Goal: Information Seeking & Learning: Check status

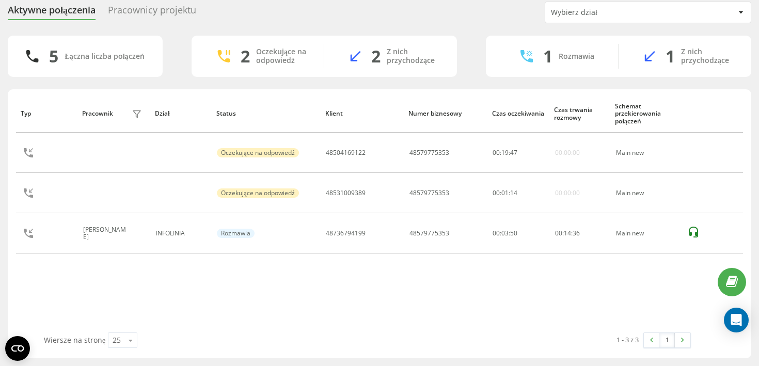
scroll to position [37, 0]
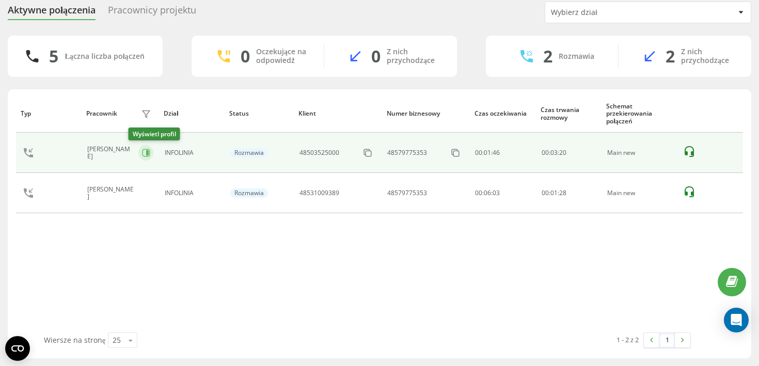
click at [142, 152] on icon at bounding box center [146, 153] width 8 height 8
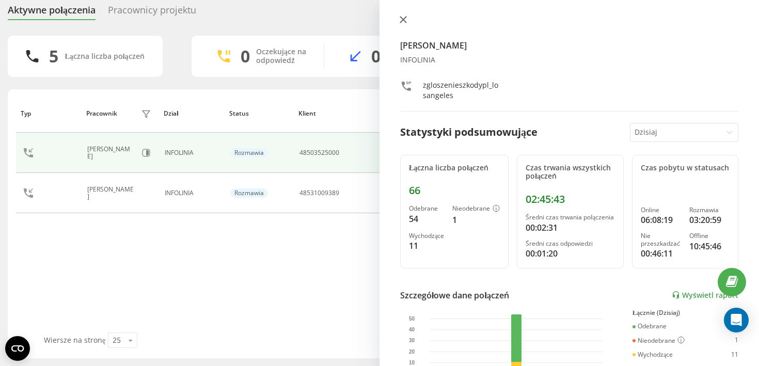
click at [403, 20] on icon at bounding box center [403, 20] width 6 height 6
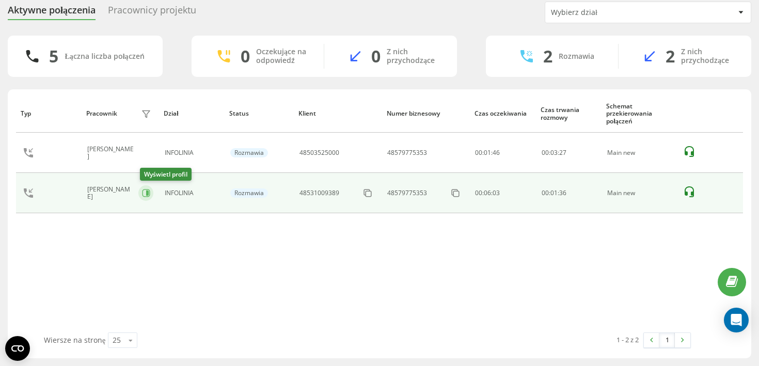
click at [148, 195] on icon at bounding box center [147, 192] width 3 height 5
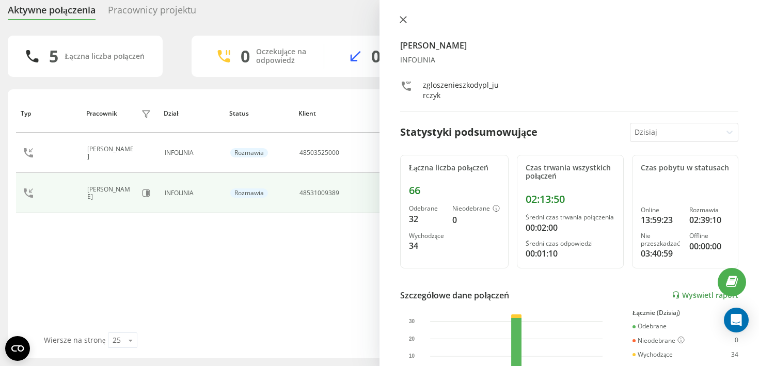
click at [400, 17] on icon at bounding box center [402, 19] width 7 height 7
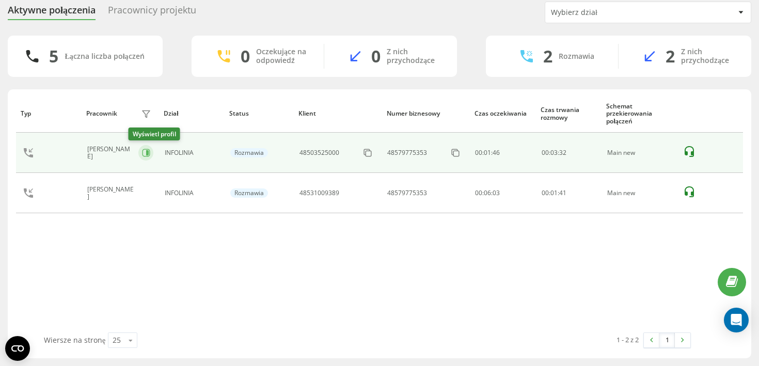
click at [142, 152] on icon at bounding box center [146, 153] width 8 height 8
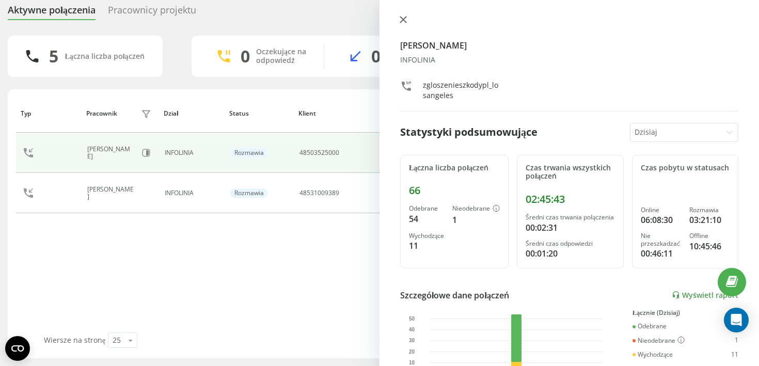
click at [402, 20] on icon at bounding box center [403, 20] width 6 height 6
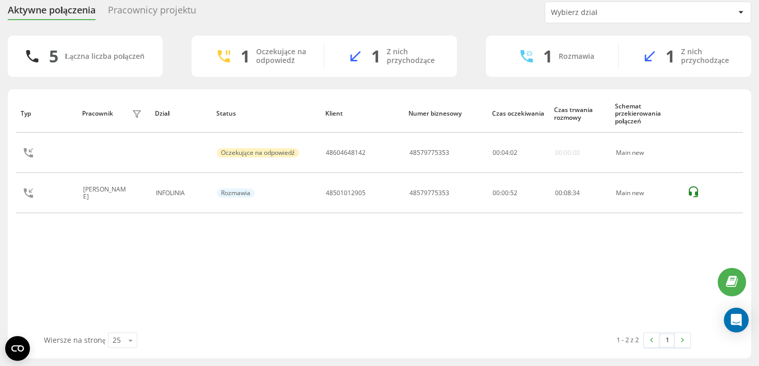
click at [403, 270] on div "Typ Pracownik filtra Dział Status Klient Numer biznesowy Czas oczekiwania Czas …" at bounding box center [379, 213] width 727 height 238
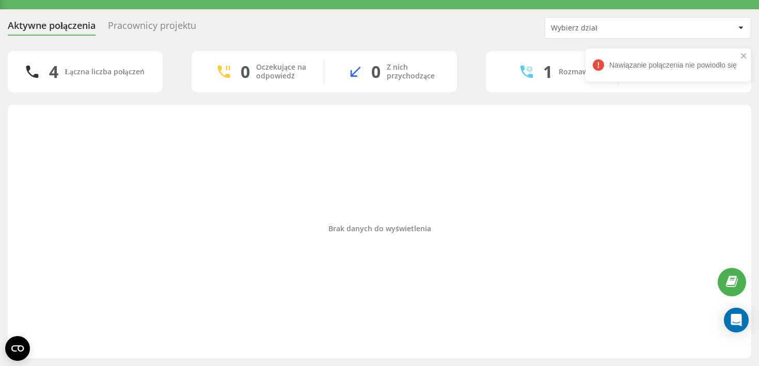
scroll to position [22, 0]
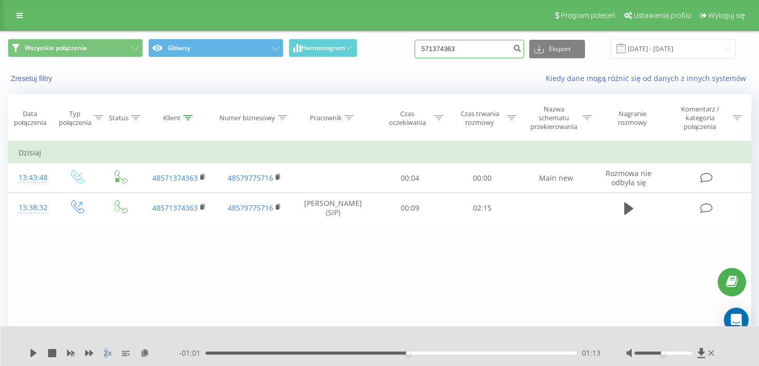
click at [494, 53] on input "571374363" at bounding box center [468, 49] width 109 height 19
paste input "660 518 809"
type input "660 518 809"
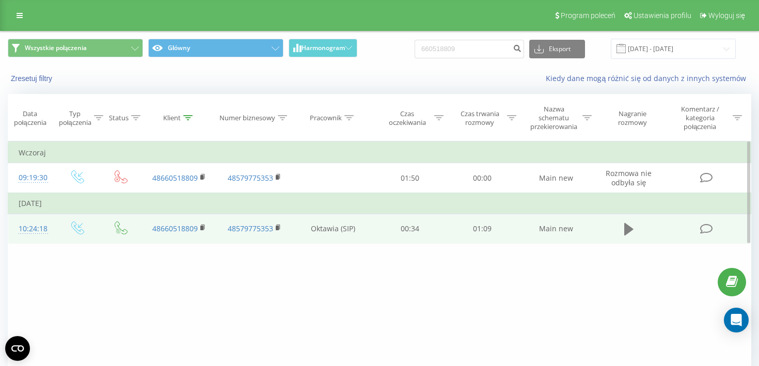
click at [632, 231] on icon at bounding box center [628, 229] width 9 height 12
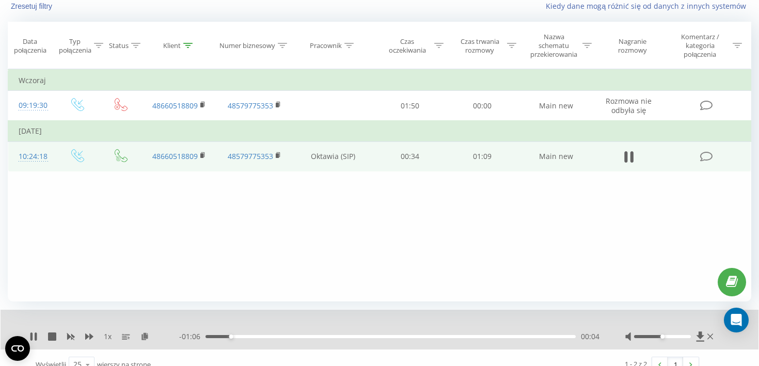
scroll to position [88, 0]
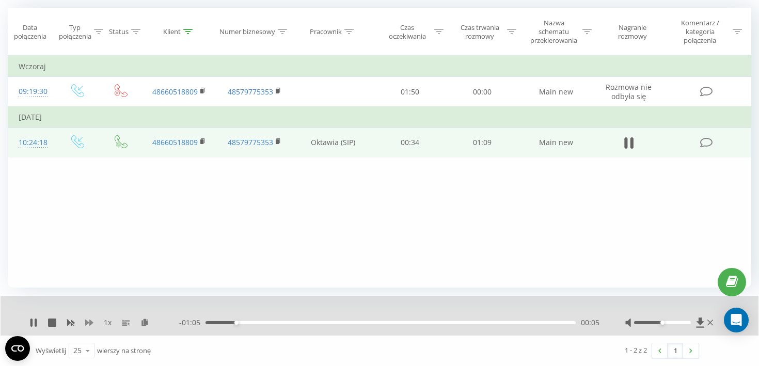
click at [89, 324] on icon at bounding box center [89, 322] width 8 height 8
click at [678, 323] on div at bounding box center [662, 322] width 57 height 3
click at [684, 323] on div at bounding box center [662, 322] width 57 height 3
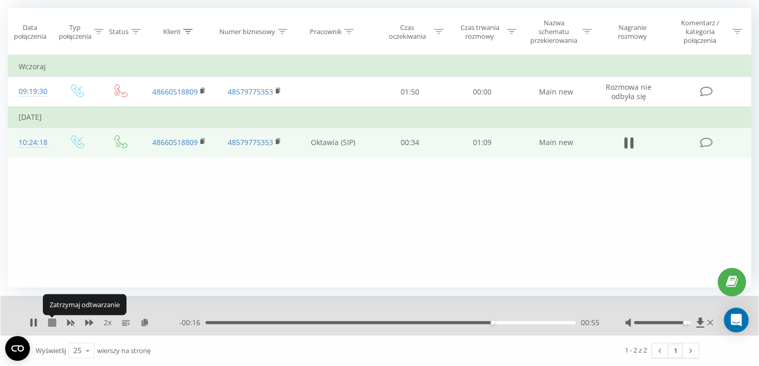
click at [54, 323] on icon at bounding box center [52, 322] width 8 height 8
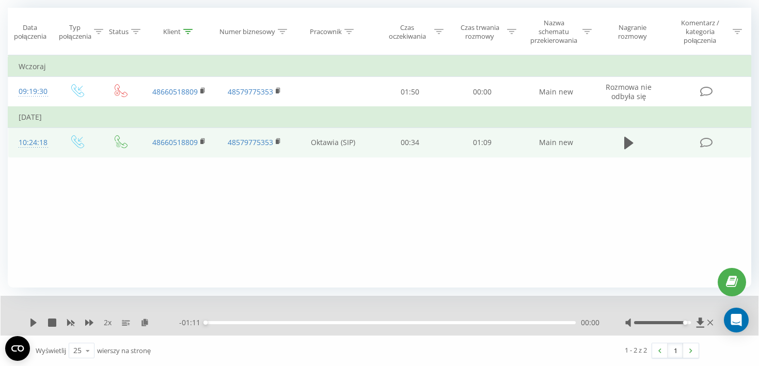
scroll to position [0, 0]
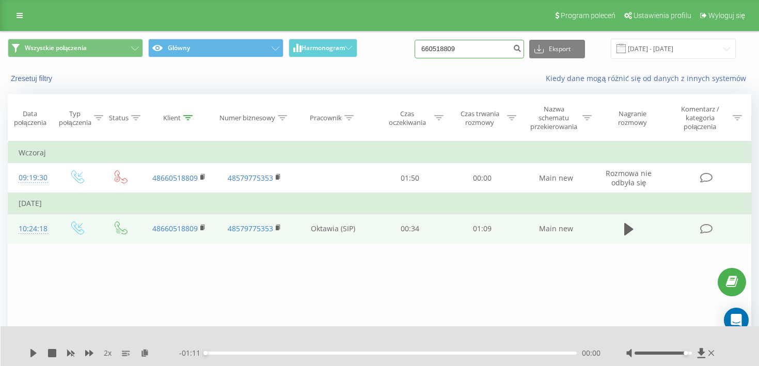
click at [486, 51] on input "660518809" at bounding box center [468, 49] width 109 height 19
paste input "453 390 881"
type input "453 390 881"
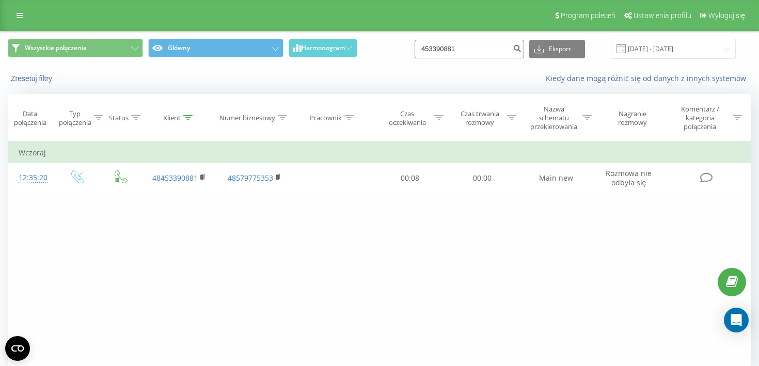
click at [483, 47] on input "453390881" at bounding box center [468, 49] width 109 height 19
paste input "783 685 212"
type input "783 685 212"
click at [508, 53] on input "783685212" at bounding box center [468, 49] width 109 height 19
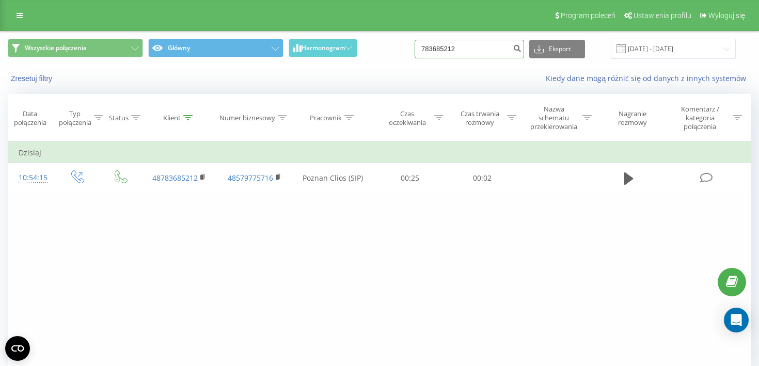
click at [508, 53] on input "783685212" at bounding box center [468, 49] width 109 height 19
paste input "530628729"
type input "530628729"
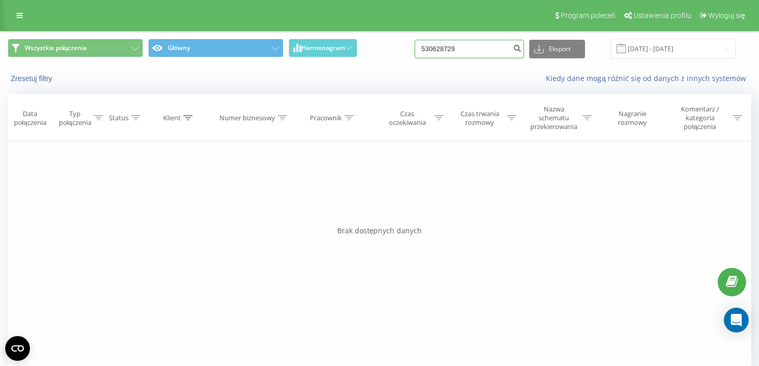
click at [485, 57] on input "530628729" at bounding box center [468, 49] width 109 height 19
paste input "48666529810"
type input "48666529810"
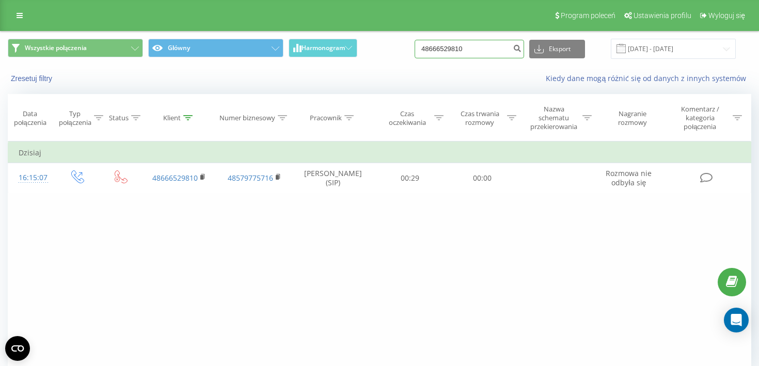
click at [487, 47] on input "48666529810" at bounding box center [468, 49] width 109 height 19
paste input "530628729"
type input "530628729"
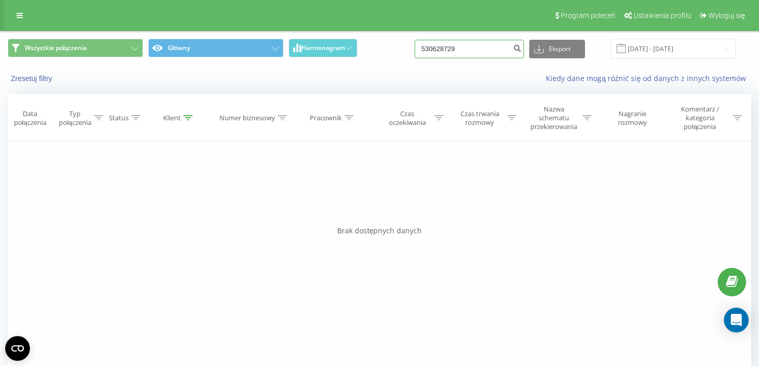
click at [486, 47] on input "530628729" at bounding box center [468, 49] width 109 height 19
paste input "48506147145"
type input "48506147145"
click at [497, 49] on input "48506147145" at bounding box center [468, 49] width 109 height 19
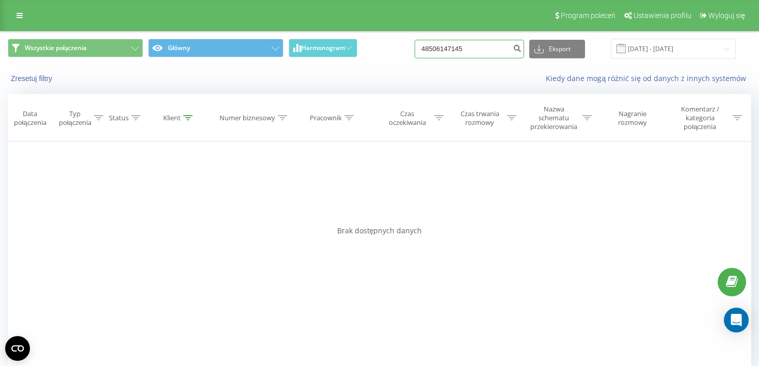
click at [497, 49] on input "48506147145" at bounding box center [468, 49] width 109 height 19
click at [481, 46] on input "48506147145" at bounding box center [468, 49] width 109 height 19
paste input "530628729"
type input "530628729"
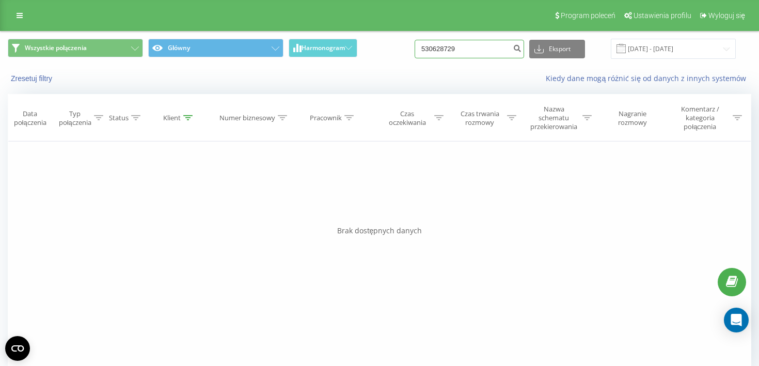
click at [456, 44] on input "530628729" at bounding box center [468, 49] width 109 height 19
paste input "48453390881"
type input "48453390881"
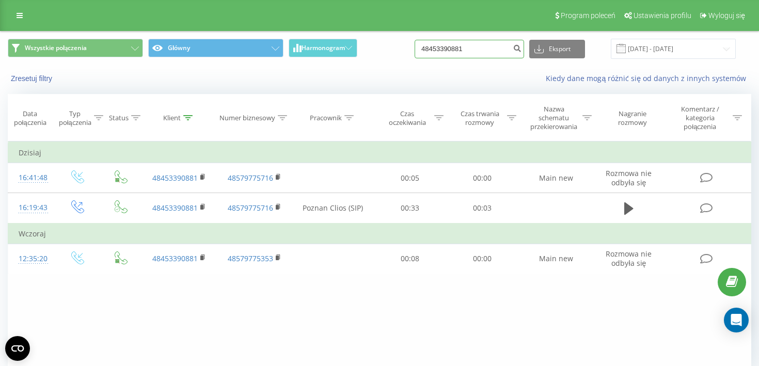
click at [501, 53] on input "48453390881" at bounding box center [468, 49] width 109 height 19
paste input "694663487"
type input "694663487"
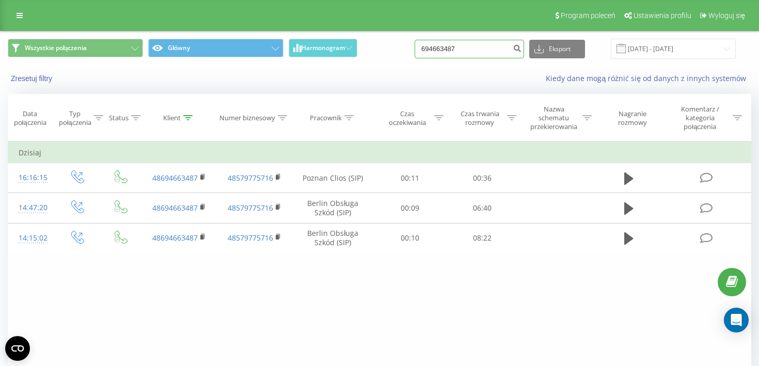
click at [469, 43] on input "694663487" at bounding box center [468, 49] width 109 height 19
paste input "607168504"
type input "607168504"
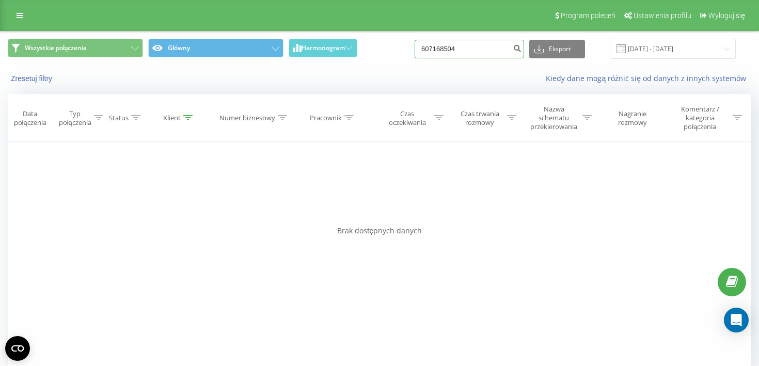
click at [463, 45] on input "607168504" at bounding box center [468, 49] width 109 height 19
paste input "48691864847"
type input "48691864847"
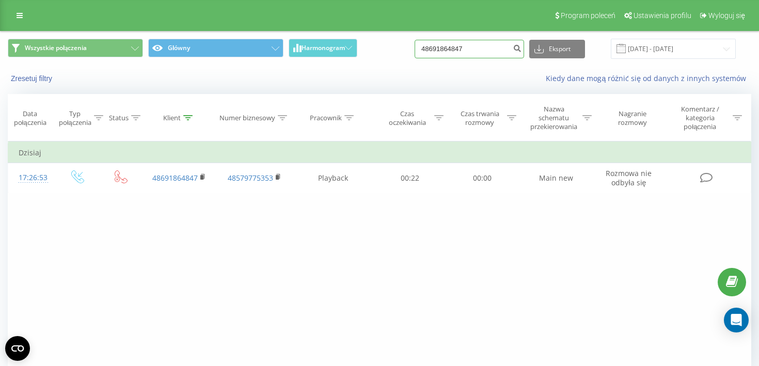
click at [478, 50] on input "48691864847" at bounding box center [468, 49] width 109 height 19
paste input "504169122"
type input "48504169122"
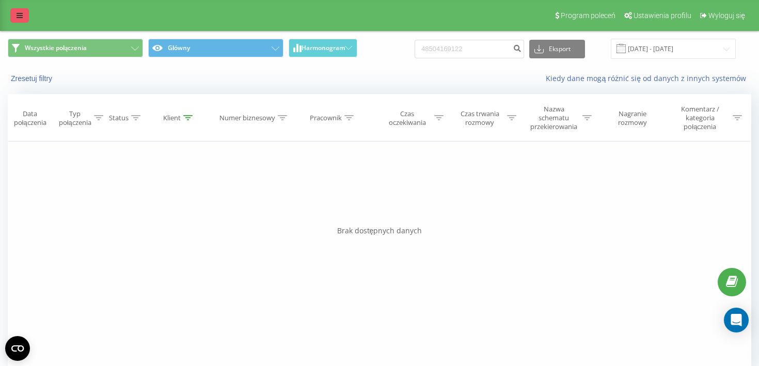
click at [17, 15] on icon at bounding box center [20, 15] width 6 height 7
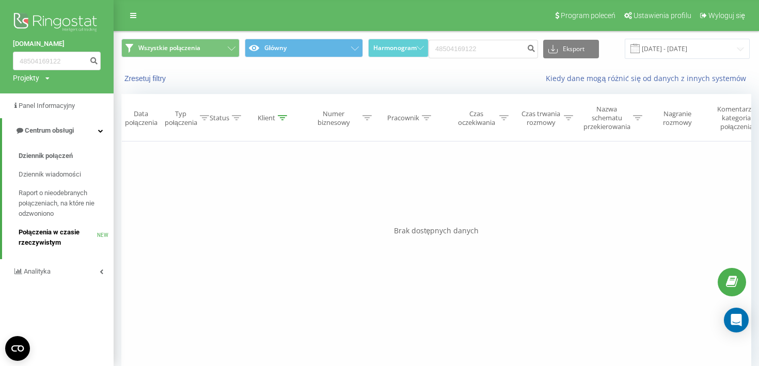
click at [58, 230] on span "Połączenia w czasie rzeczywistym" at bounding box center [58, 237] width 78 height 21
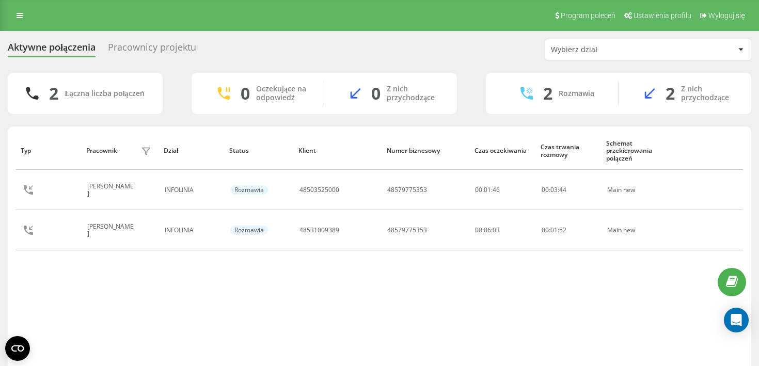
click at [145, 47] on div "Pracownicy projektu" at bounding box center [152, 50] width 88 height 16
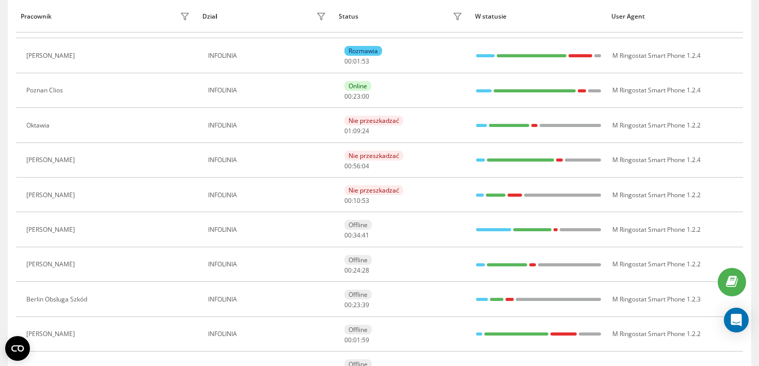
scroll to position [161, 0]
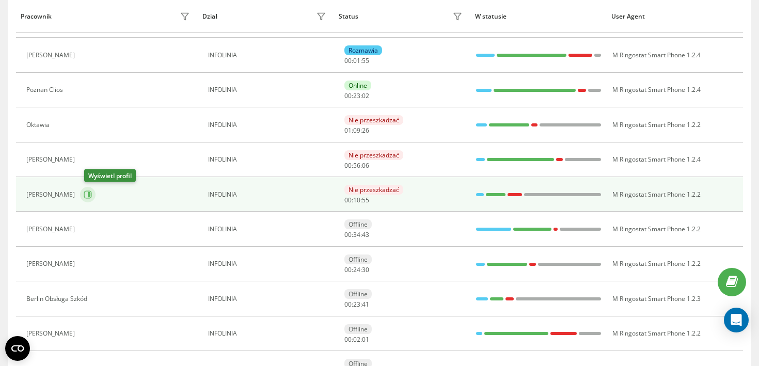
click at [91, 193] on icon at bounding box center [88, 194] width 8 height 8
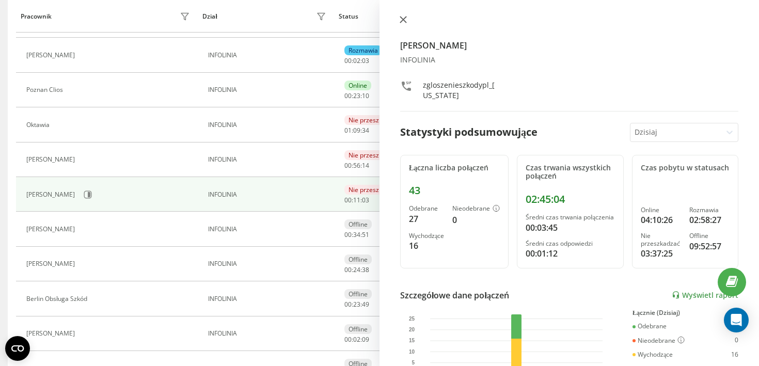
click at [402, 18] on icon at bounding box center [402, 19] width 7 height 7
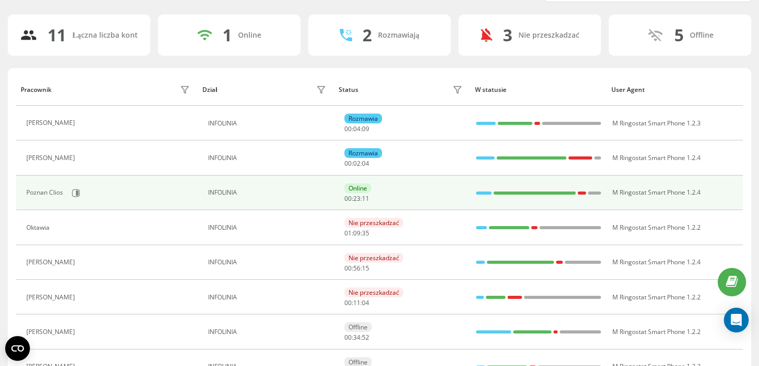
scroll to position [56, 0]
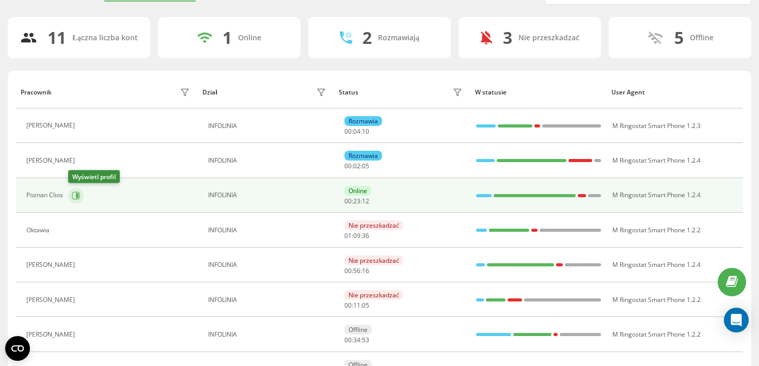
click at [74, 196] on icon at bounding box center [76, 195] width 8 height 8
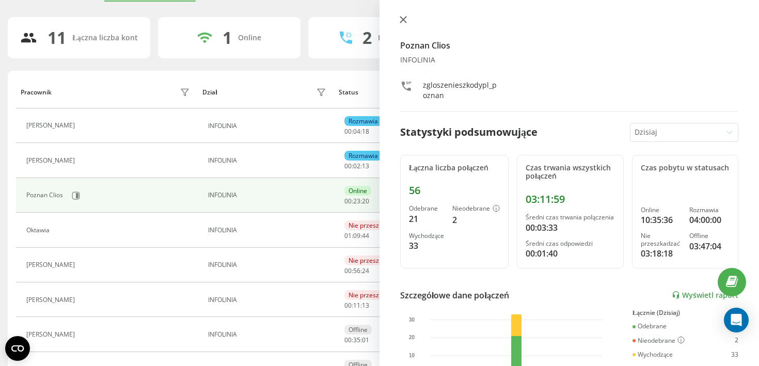
click at [402, 25] on button at bounding box center [402, 20] width 13 height 10
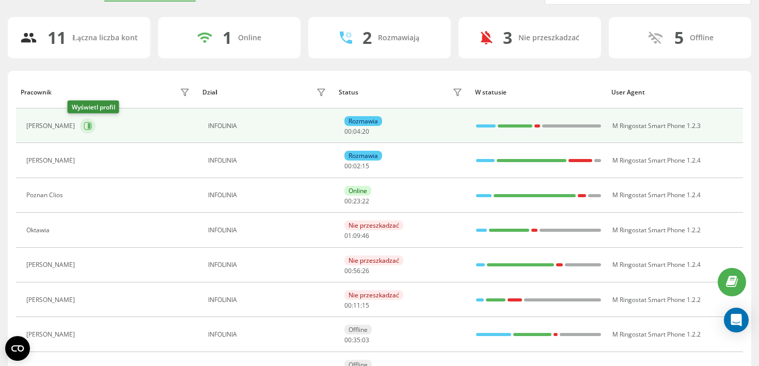
click at [84, 127] on icon at bounding box center [88, 126] width 8 height 8
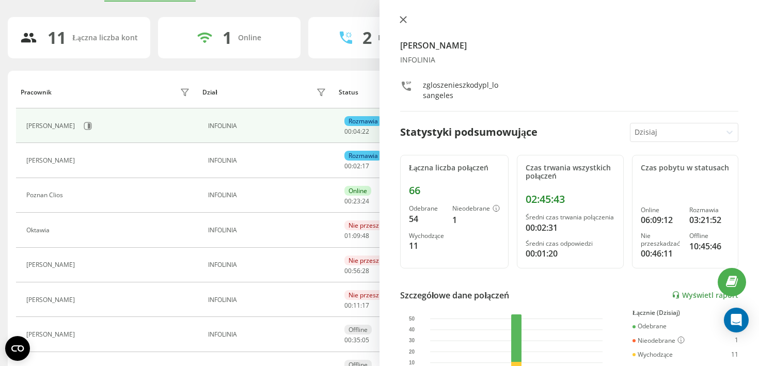
click at [402, 18] on icon at bounding box center [402, 19] width 7 height 7
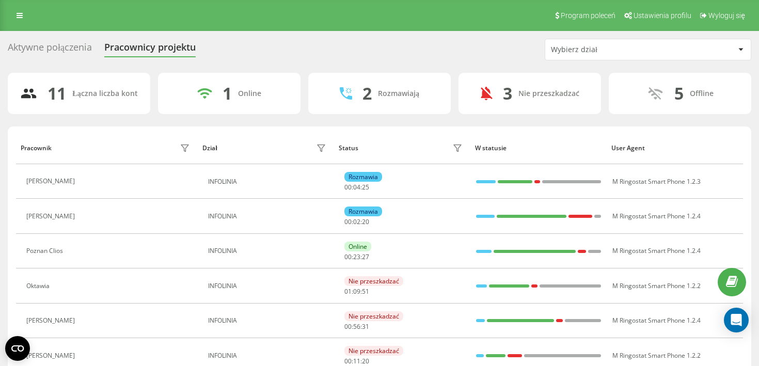
click at [67, 47] on div "Aktywne połączenia" at bounding box center [50, 50] width 84 height 16
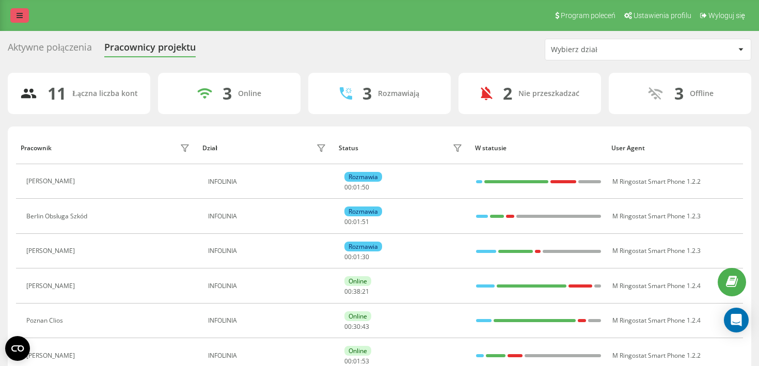
click at [14, 16] on link at bounding box center [19, 15] width 19 height 14
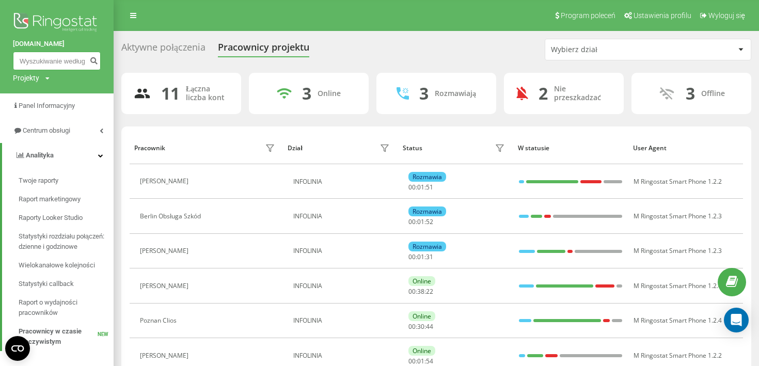
click at [45, 63] on input at bounding box center [57, 61] width 88 height 19
paste input "017662313765"
type input "017662313765"
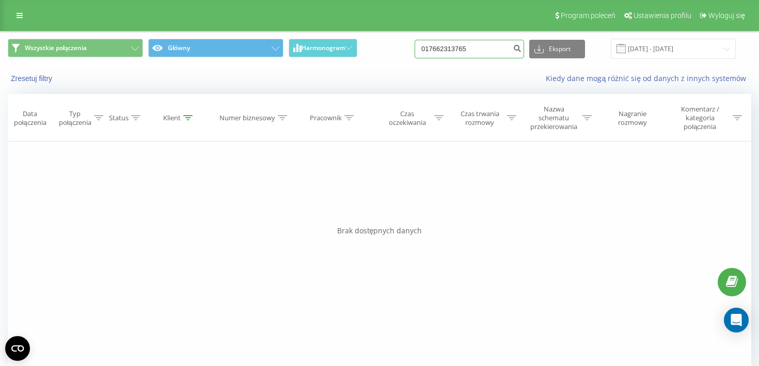
click at [472, 52] on input "017662313765" at bounding box center [468, 49] width 109 height 19
paste input "505378708"
type input "505378708"
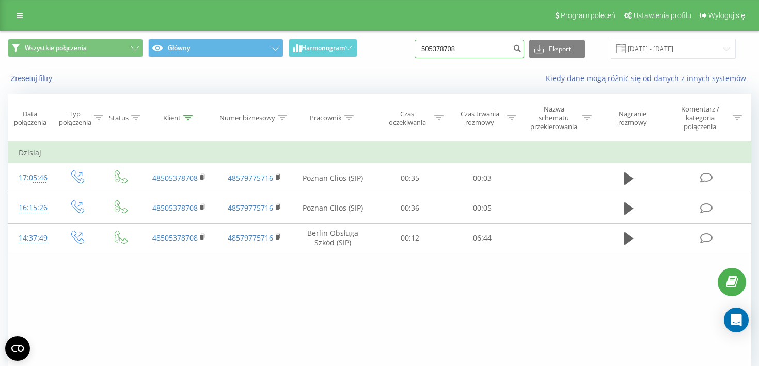
click at [459, 53] on input "505378708" at bounding box center [468, 49] width 109 height 19
paste input "693168638"
type input "693168638"
